Goal: Task Accomplishment & Management: Complete application form

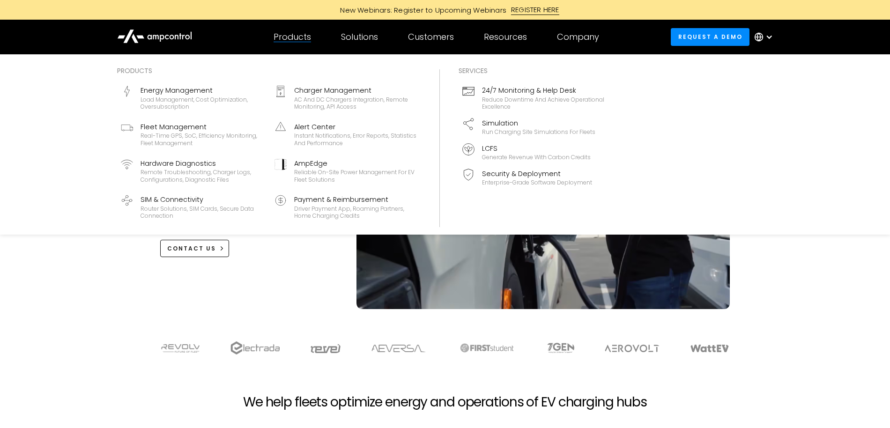
click at [291, 37] on div "Products" at bounding box center [292, 37] width 37 height 10
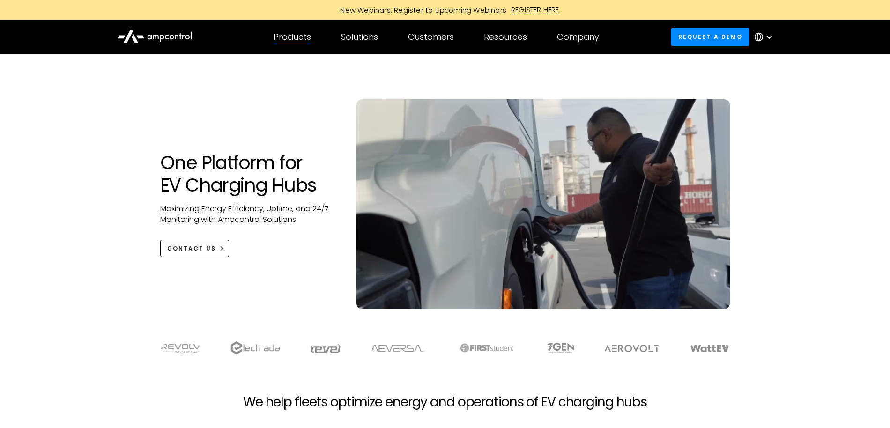
click at [291, 37] on div "Products" at bounding box center [292, 37] width 37 height 10
click at [70, 267] on div "One Platform for EV Charging Hubs Maximizing Energy Efficiency, Uptime, and 24/…" at bounding box center [445, 191] width 890 height 274
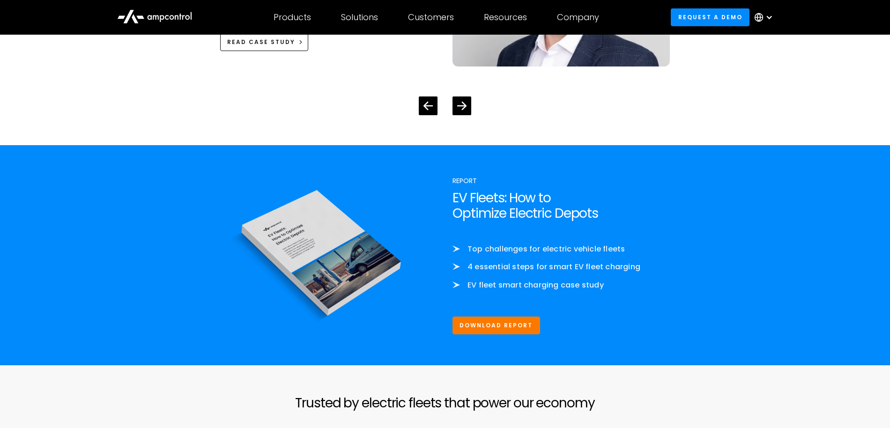
scroll to position [1815, 0]
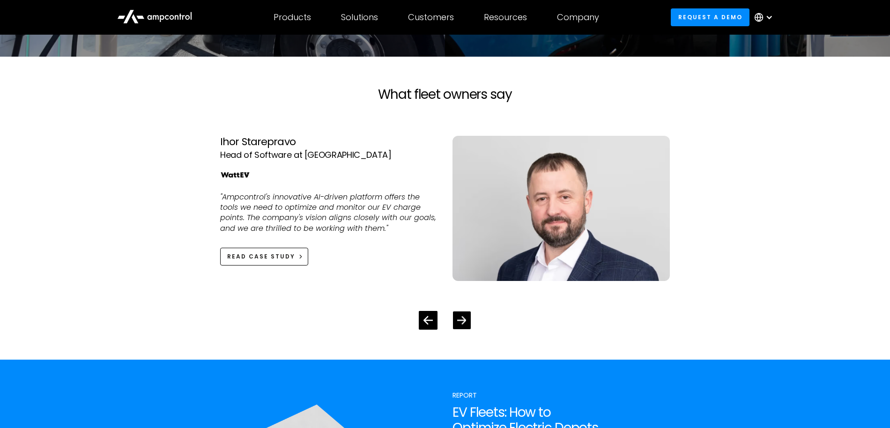
click at [462, 319] on icon "Next slide" at bounding box center [462, 320] width 9 height 9
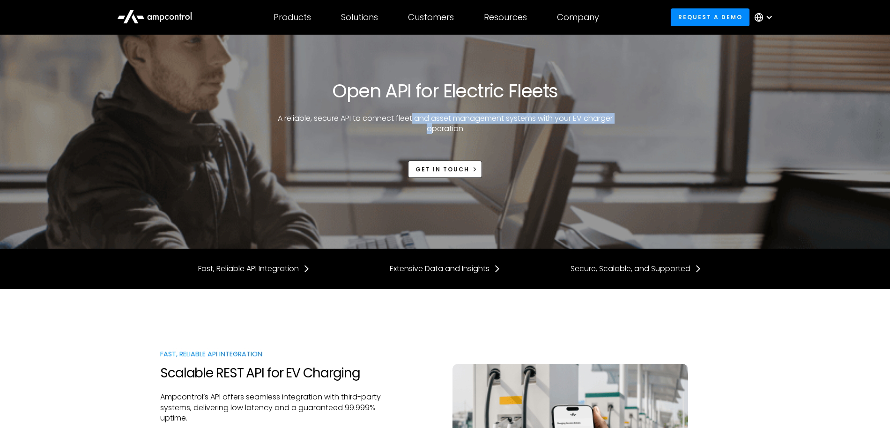
drag, startPoint x: 412, startPoint y: 117, endPoint x: 434, endPoint y: 131, distance: 26.1
click at [434, 131] on p "A reliable, secure API to connect fleet and asset management systems with your …" at bounding box center [445, 123] width 342 height 21
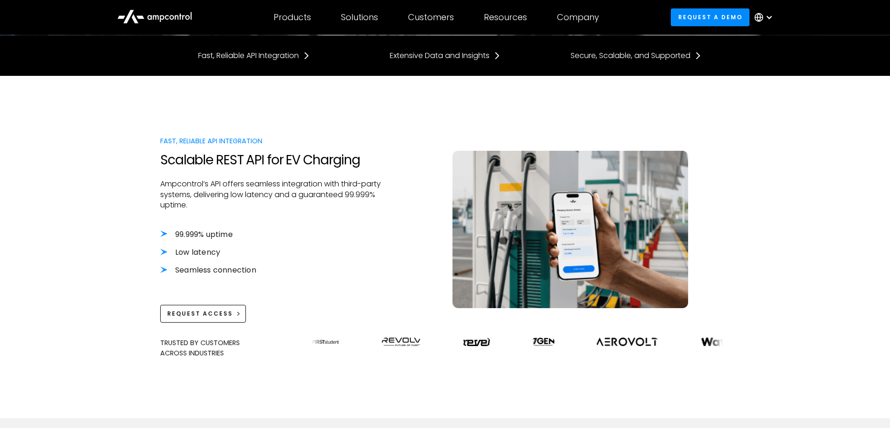
scroll to position [213, 0]
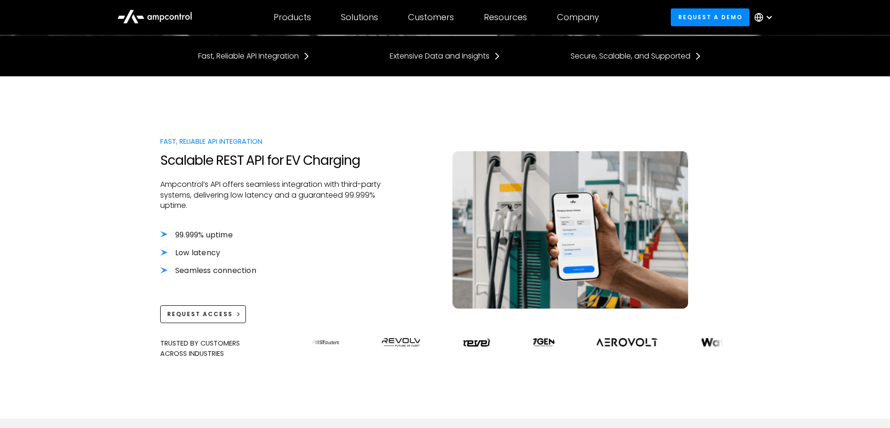
click at [164, 235] on li "99.999% uptime" at bounding box center [271, 235] width 222 height 10
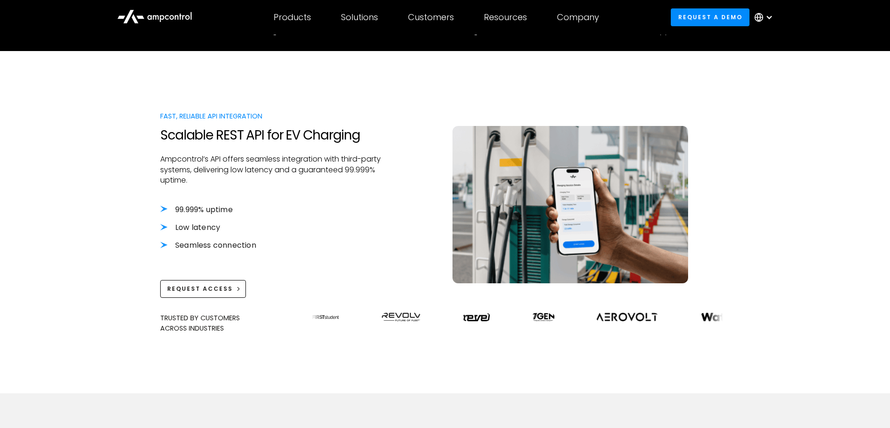
scroll to position [227, 0]
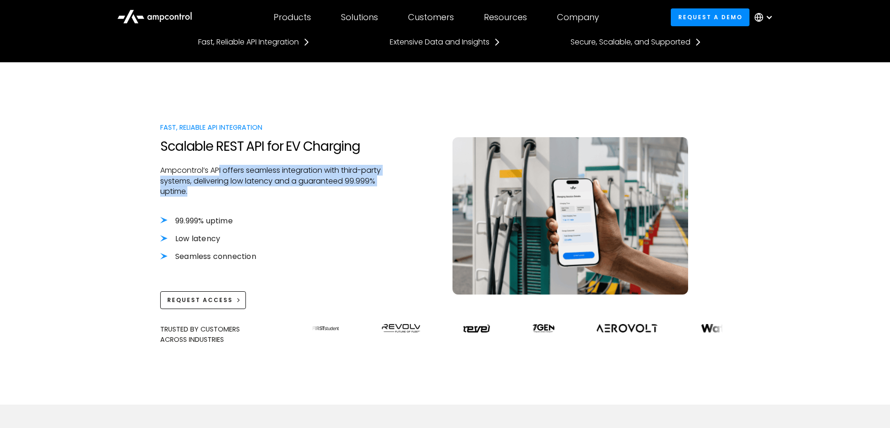
drag, startPoint x: 218, startPoint y: 168, endPoint x: 229, endPoint y: 192, distance: 26.0
click at [229, 192] on p "Ampcontrol’s API offers seamless integration with third-party systems, deliveri…" at bounding box center [271, 180] width 222 height 31
drag, startPoint x: 229, startPoint y: 192, endPoint x: 200, endPoint y: 168, distance: 36.9
click at [200, 168] on p "Ampcontrol’s API offers seamless integration with third-party systems, deliveri…" at bounding box center [271, 180] width 222 height 31
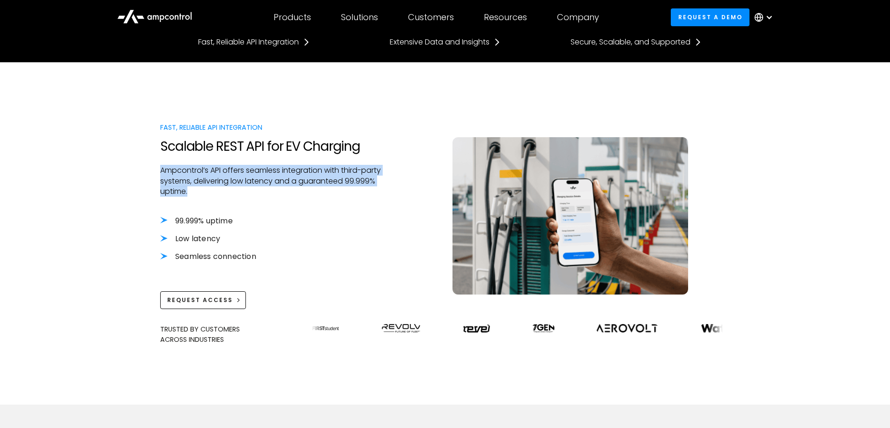
click at [200, 168] on p "Ampcontrol’s API offers seamless integration with third-party systems, deliveri…" at bounding box center [271, 180] width 222 height 31
drag, startPoint x: 241, startPoint y: 189, endPoint x: 234, endPoint y: 167, distance: 23.1
click at [234, 167] on p "Ampcontrol’s API offers seamless integration with third-party systems, deliveri…" at bounding box center [271, 180] width 222 height 31
drag, startPoint x: 234, startPoint y: 167, endPoint x: 238, endPoint y: 190, distance: 22.9
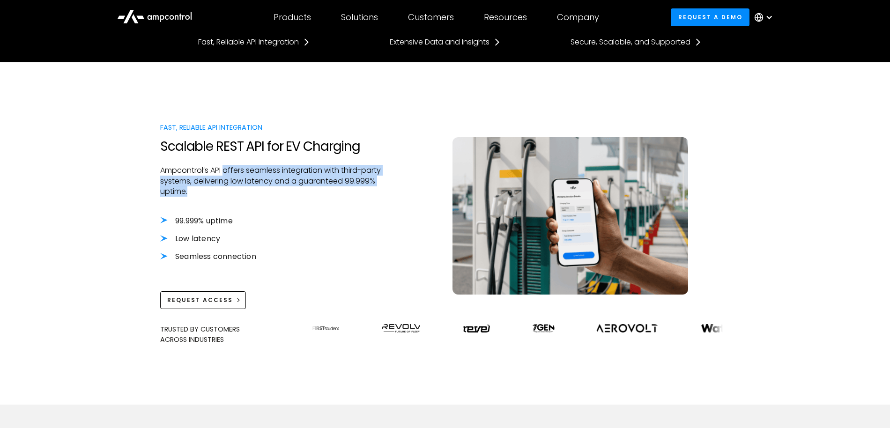
click at [238, 190] on p "Ampcontrol’s API offers seamless integration with third-party systems, deliveri…" at bounding box center [271, 180] width 222 height 31
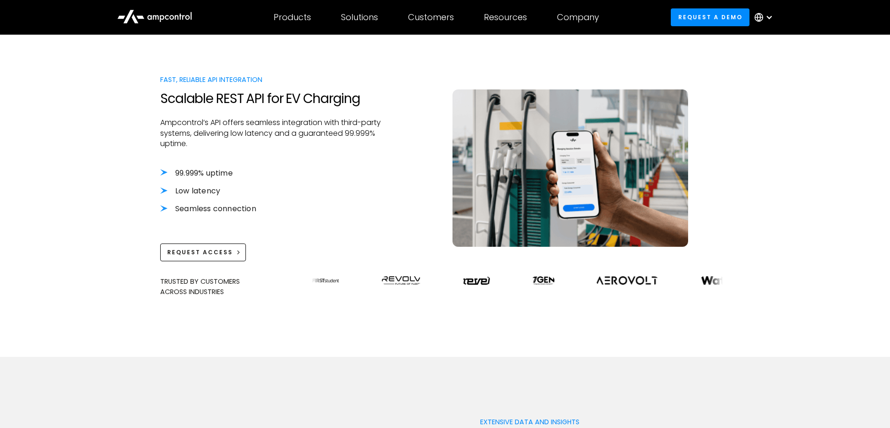
scroll to position [288, 0]
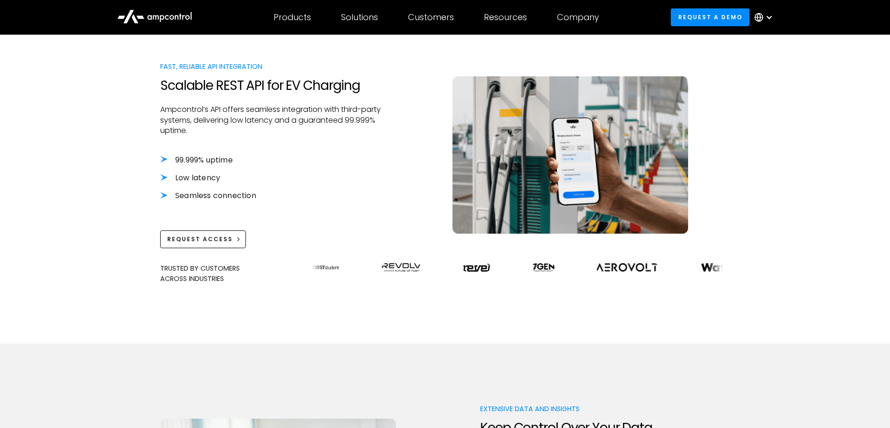
click at [775, 267] on img at bounding box center [793, 267] width 36 height 8
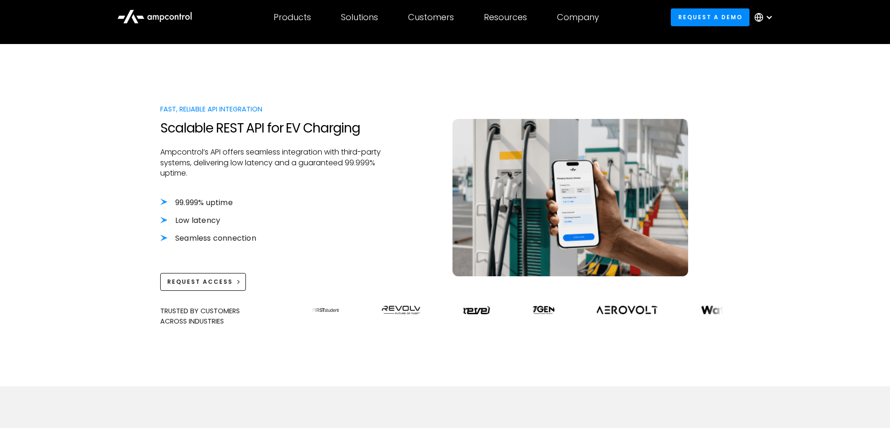
scroll to position [241, 0]
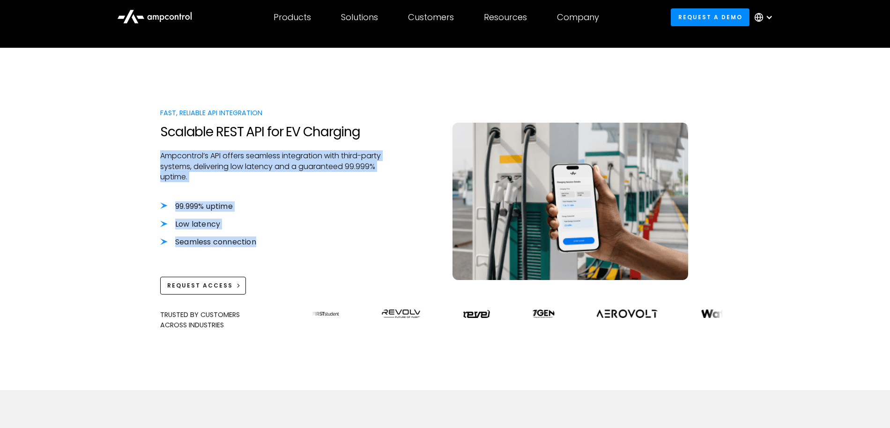
drag, startPoint x: 189, startPoint y: 148, endPoint x: 272, endPoint y: 246, distance: 128.3
click at [272, 246] on div "Fast, Reliable API Integration Scalable REST API for EV Charging Ampcontrol’s A…" at bounding box center [271, 201] width 222 height 186
click at [272, 246] on li "Seamless connection" at bounding box center [271, 242] width 222 height 10
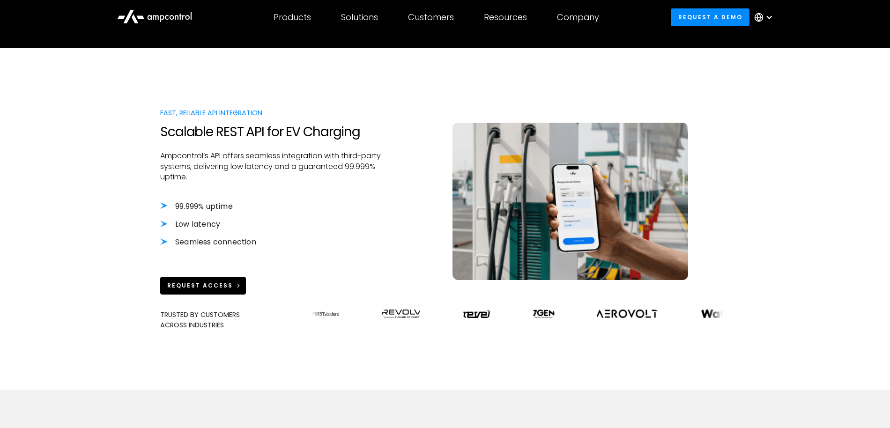
click at [223, 279] on link "Request Access" at bounding box center [203, 285] width 86 height 17
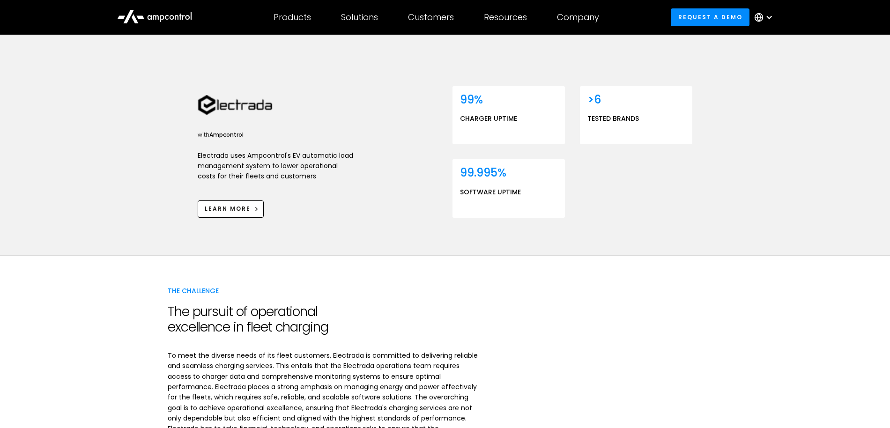
scroll to position [336, 0]
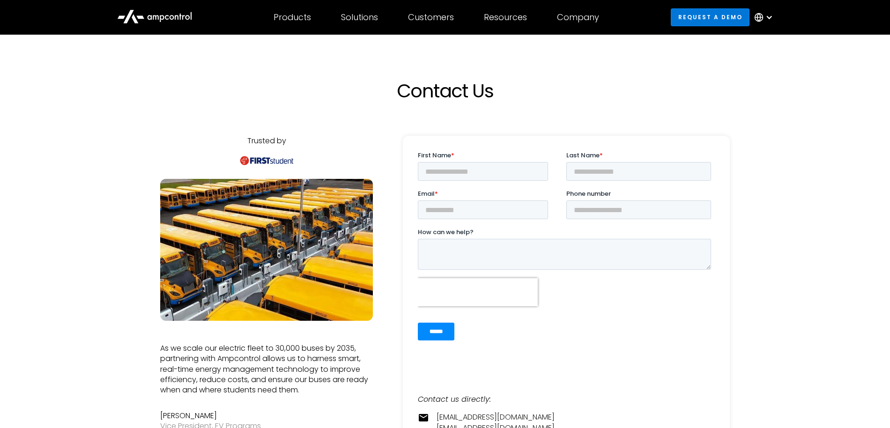
click at [705, 15] on link "Request a demo" at bounding box center [710, 16] width 79 height 17
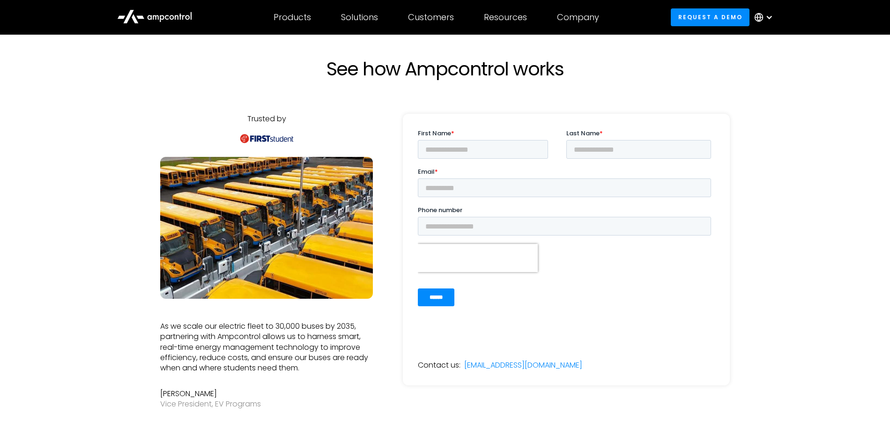
scroll to position [6, 0]
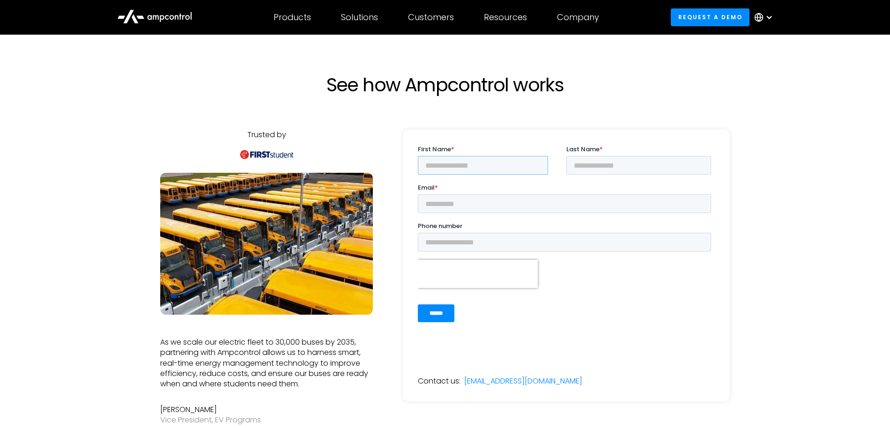
click at [437, 174] on input "First Name *" at bounding box center [483, 165] width 130 height 19
type input "******"
click at [575, 173] on input "Last Name *" at bounding box center [638, 165] width 145 height 19
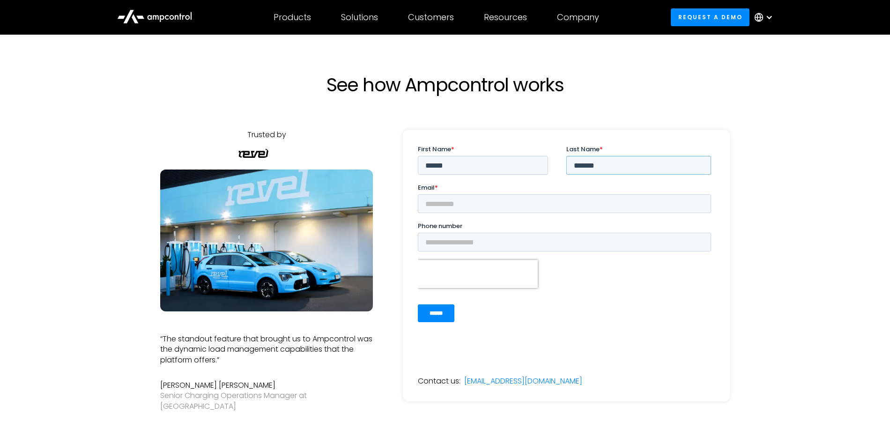
type input "*******"
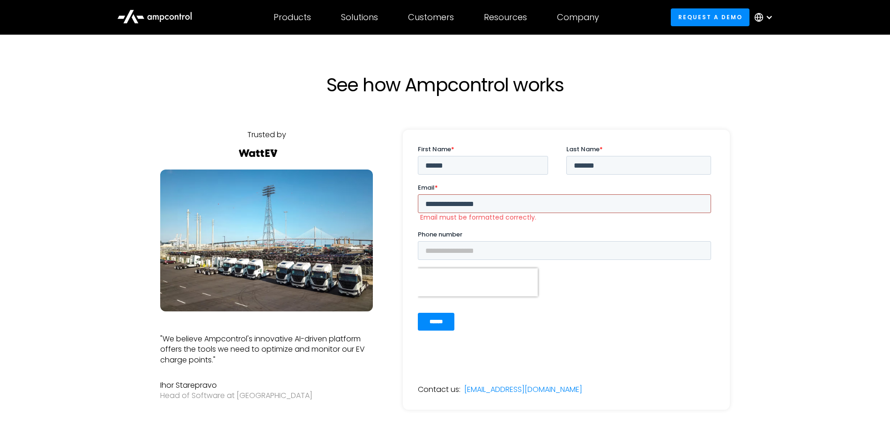
type input "**********"
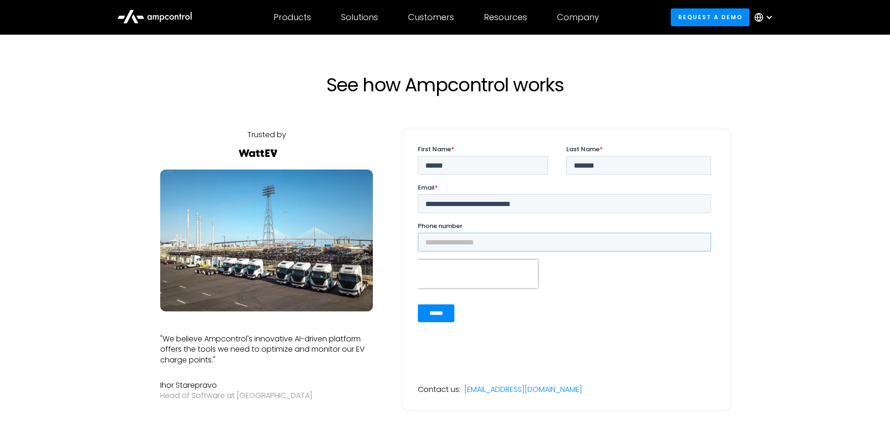
click at [487, 240] on input "Phone number" at bounding box center [564, 242] width 293 height 19
click at [595, 319] on div "******" at bounding box center [566, 314] width 297 height 34
click at [446, 314] on input "******" at bounding box center [436, 313] width 37 height 18
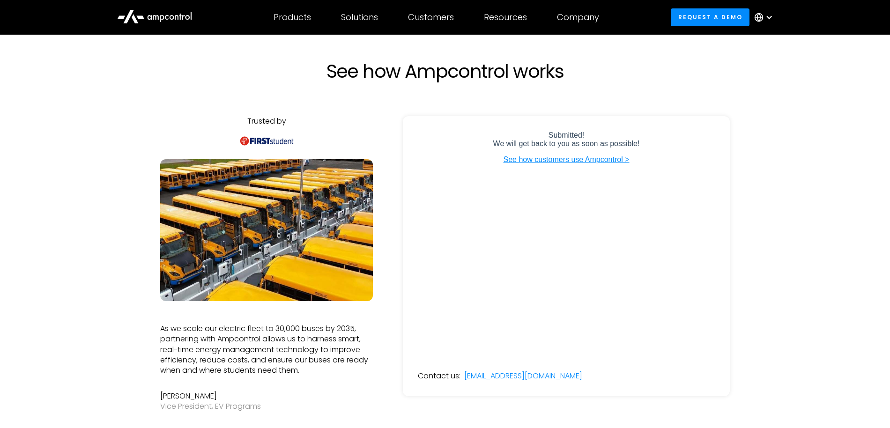
scroll to position [83, 0]
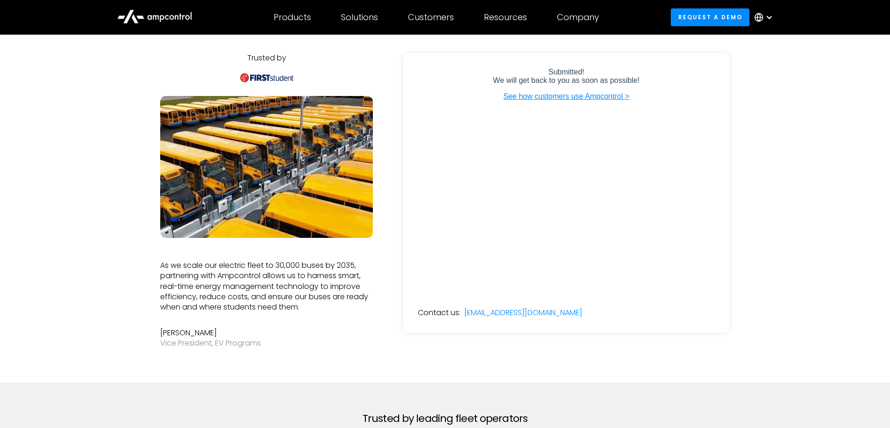
click at [226, 330] on div "Trusted by "We believe Ampcontrol's innovative AI-driven platform offers the to…" at bounding box center [266, 203] width 213 height 300
drag, startPoint x: 217, startPoint y: 293, endPoint x: 337, endPoint y: 292, distance: 119.9
click at [336, 292] on div at bounding box center [266, 296] width 213 height 15
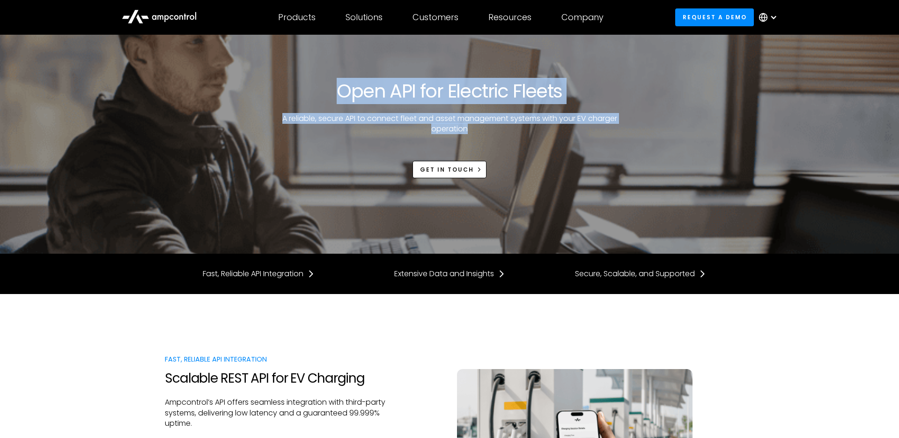
drag, startPoint x: 487, startPoint y: 134, endPoint x: 344, endPoint y: 91, distance: 149.4
click at [344, 91] on div "Open API for Electric Fleets A reliable, secure API to connect fleet and asset …" at bounding box center [450, 129] width 570 height 98
click at [344, 91] on h1 "Open API for Electric Fleets" at bounding box center [449, 91] width 225 height 22
drag, startPoint x: 344, startPoint y: 91, endPoint x: 497, endPoint y: 129, distance: 157.9
click at [497, 129] on div "Open API for Electric Fleets A reliable, secure API to connect fleet and asset …" at bounding box center [450, 129] width 570 height 98
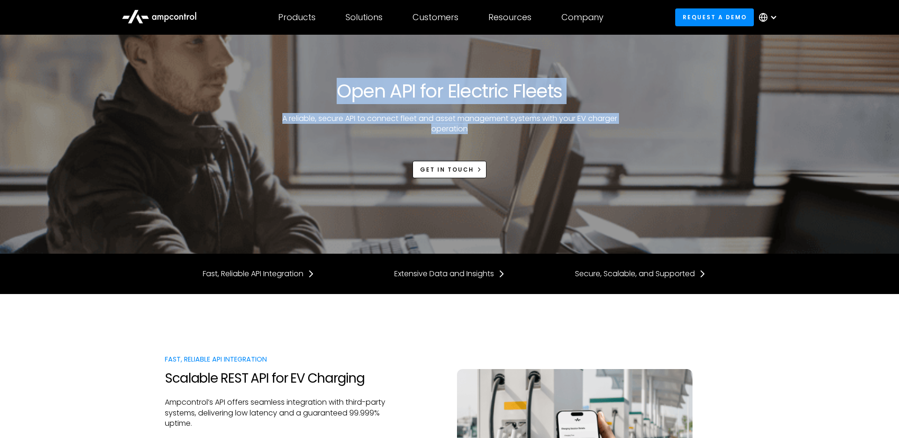
click at [497, 129] on p "A reliable, secure API to connect fleet and asset management systems with your …" at bounding box center [450, 123] width 342 height 21
drag, startPoint x: 497, startPoint y: 129, endPoint x: 338, endPoint y: 89, distance: 164.4
click at [338, 89] on div "Open API for Electric Fleets A reliable, secure API to connect fleet and asset …" at bounding box center [450, 129] width 570 height 98
click at [338, 89] on h1 "Open API for Electric Fleets" at bounding box center [449, 91] width 225 height 22
drag, startPoint x: 338, startPoint y: 89, endPoint x: 477, endPoint y: 124, distance: 143.6
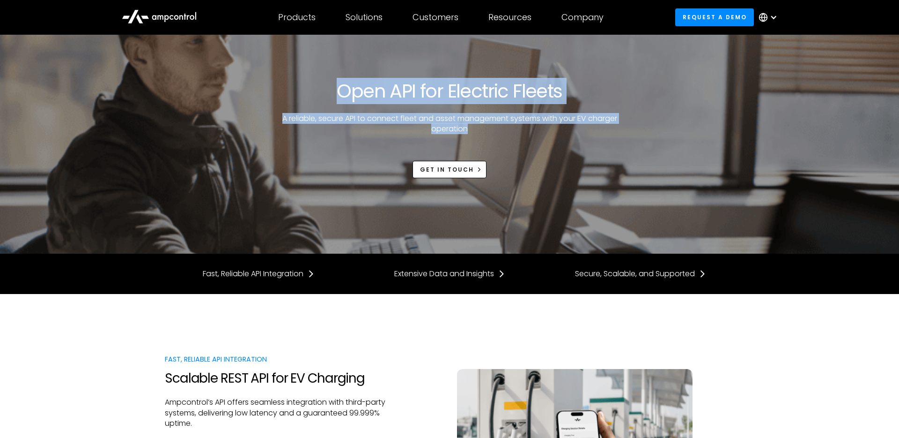
click at [477, 124] on div "Open API for Electric Fleets A reliable, secure API to connect fleet and asset …" at bounding box center [450, 129] width 570 height 98
click at [477, 124] on p "A reliable, secure API to connect fleet and asset management systems with your …" at bounding box center [450, 123] width 342 height 21
drag, startPoint x: 479, startPoint y: 127, endPoint x: 340, endPoint y: 85, distance: 145.4
click at [340, 85] on div "Open API for Electric Fleets A reliable, secure API to connect fleet and asset …" at bounding box center [450, 129] width 570 height 98
click at [340, 85] on h1 "Open API for Electric Fleets" at bounding box center [449, 91] width 225 height 22
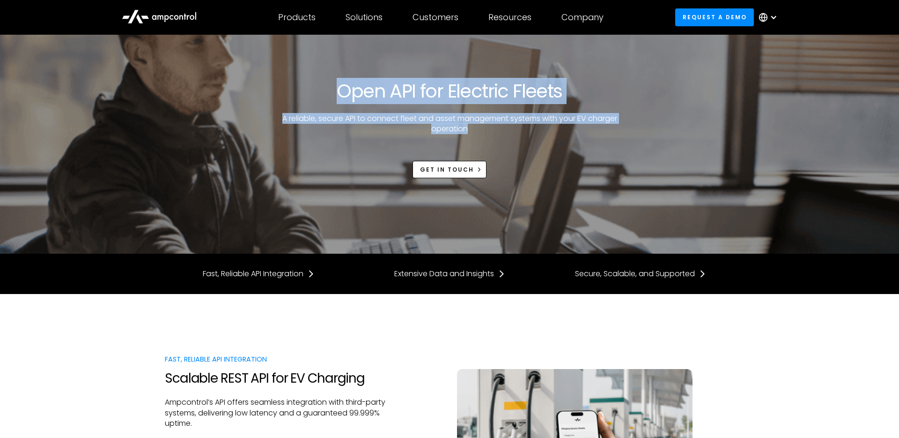
drag, startPoint x: 340, startPoint y: 85, endPoint x: 476, endPoint y: 124, distance: 141.8
click at [476, 124] on div "Open API for Electric Fleets A reliable, secure API to connect fleet and asset …" at bounding box center [450, 129] width 570 height 98
click at [476, 124] on p "A reliable, secure API to connect fleet and asset management systems with your …" at bounding box center [450, 123] width 342 height 21
drag, startPoint x: 476, startPoint y: 124, endPoint x: 350, endPoint y: 95, distance: 129.7
click at [350, 95] on div "Open API for Electric Fleets A reliable, secure API to connect fleet and asset …" at bounding box center [450, 129] width 570 height 98
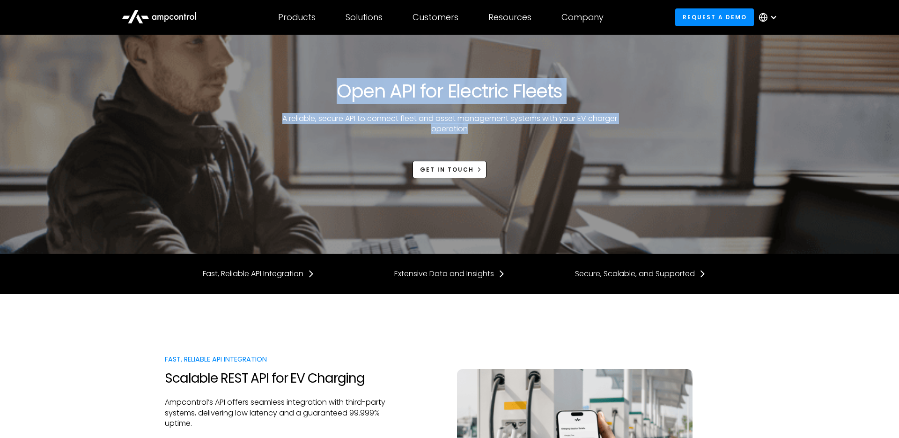
click at [350, 95] on h1 "Open API for Electric Fleets" at bounding box center [449, 91] width 225 height 22
drag, startPoint x: 350, startPoint y: 95, endPoint x: 467, endPoint y: 131, distance: 122.5
click at [467, 131] on div "Open API for Electric Fleets A reliable, secure API to connect fleet and asset …" at bounding box center [450, 129] width 570 height 98
click at [467, 131] on p "A reliable, secure API to connect fleet and asset management systems with your …" at bounding box center [450, 123] width 342 height 21
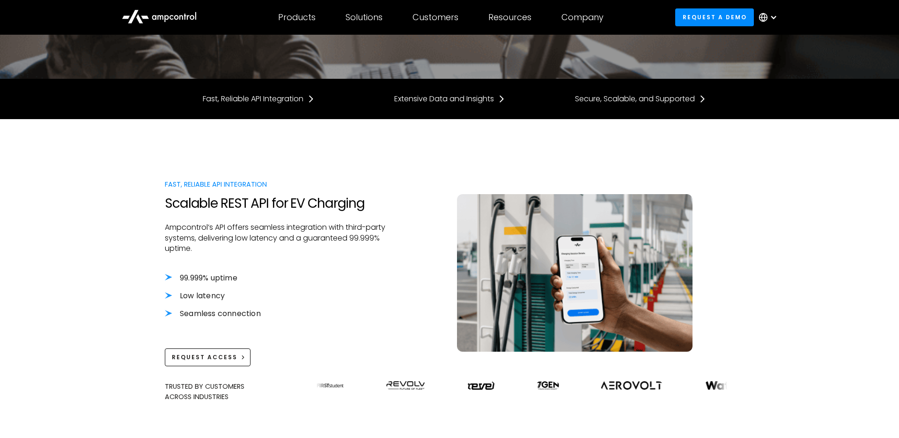
scroll to position [196, 0]
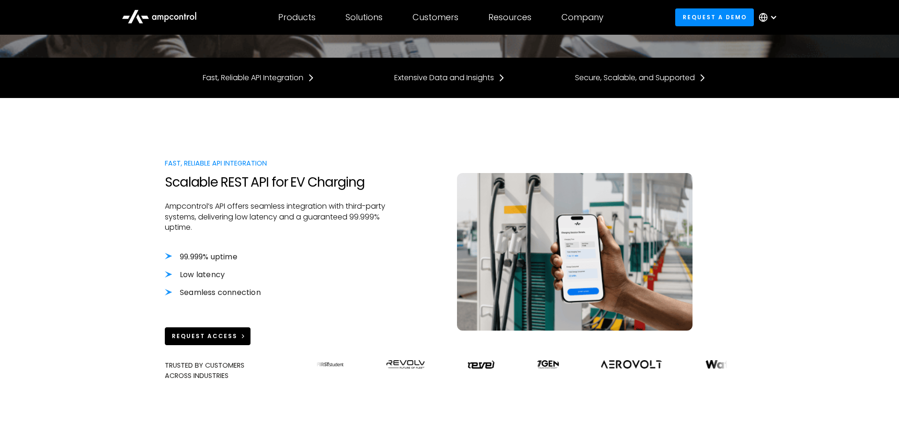
click at [192, 336] on div "Request Access" at bounding box center [205, 336] width 66 height 8
